Goal: Task Accomplishment & Management: Manage account settings

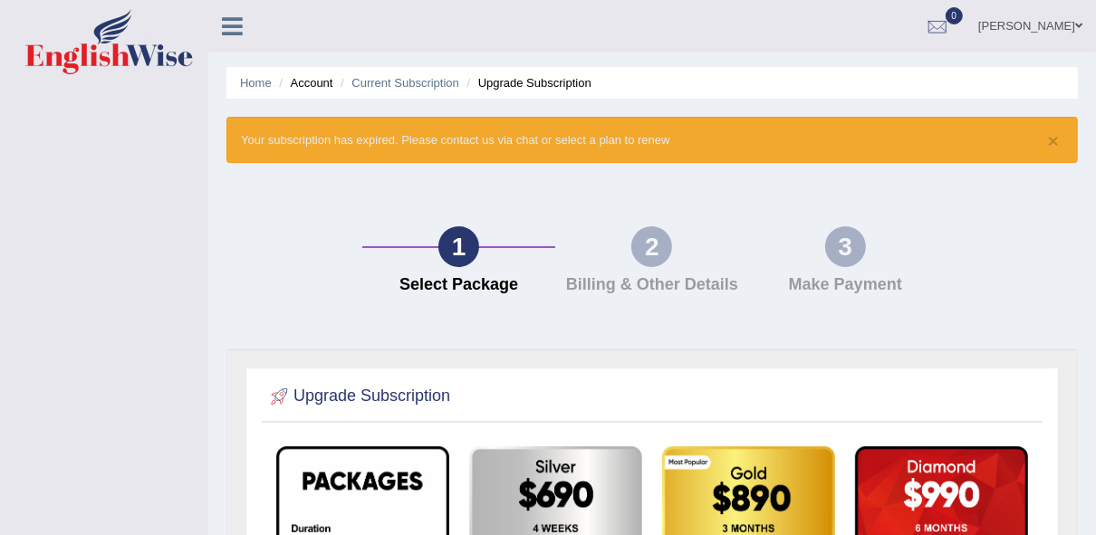
click at [1080, 26] on span at bounding box center [1078, 26] width 7 height 12
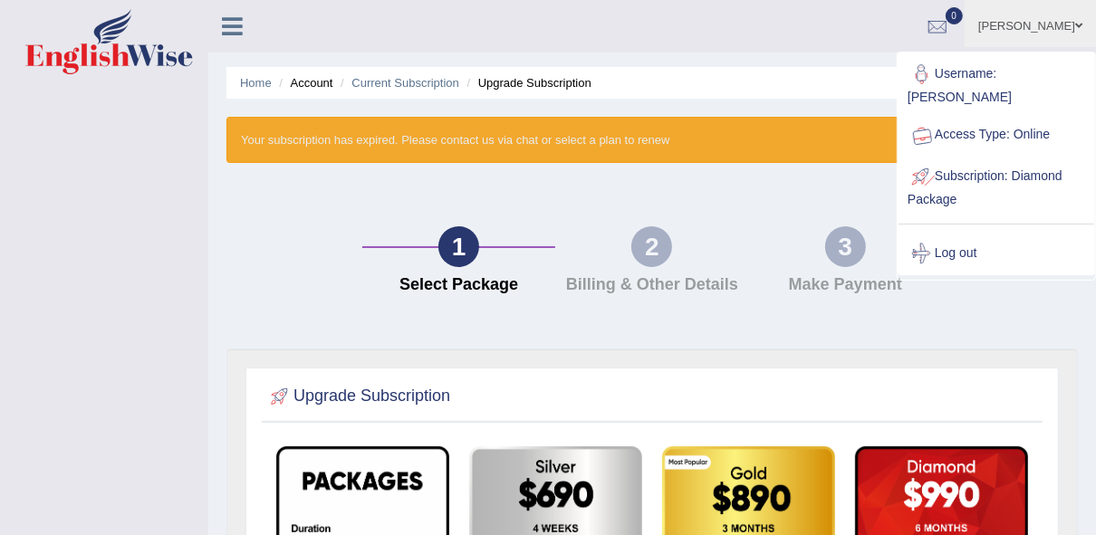
click at [957, 253] on link "Log out" at bounding box center [997, 254] width 196 height 42
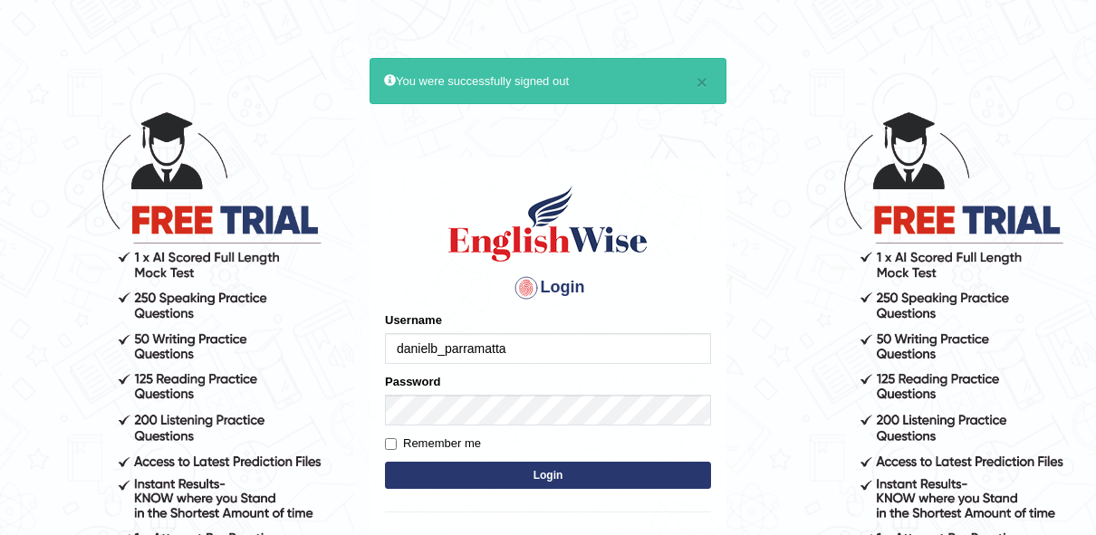
click at [959, 252] on body "× You were successfully signed out Login Please fix the following errors: Usern…" at bounding box center [548, 322] width 1096 height 535
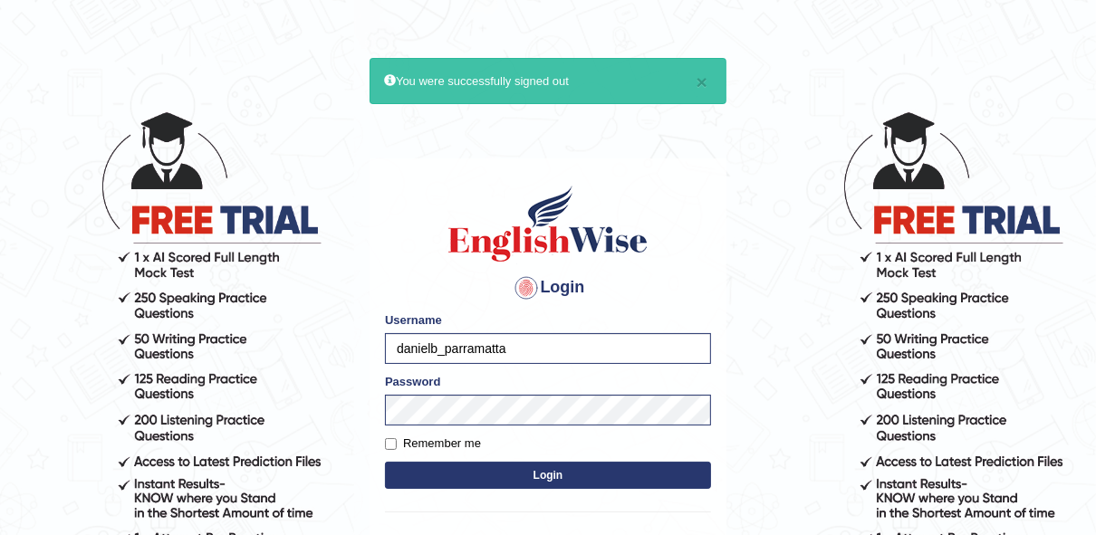
click at [846, 383] on body "× You were successfully signed out Login Please fix the following errors: Usern…" at bounding box center [548, 322] width 1096 height 535
click at [641, 469] on button "Login" at bounding box center [548, 475] width 326 height 27
